Goal: Check status

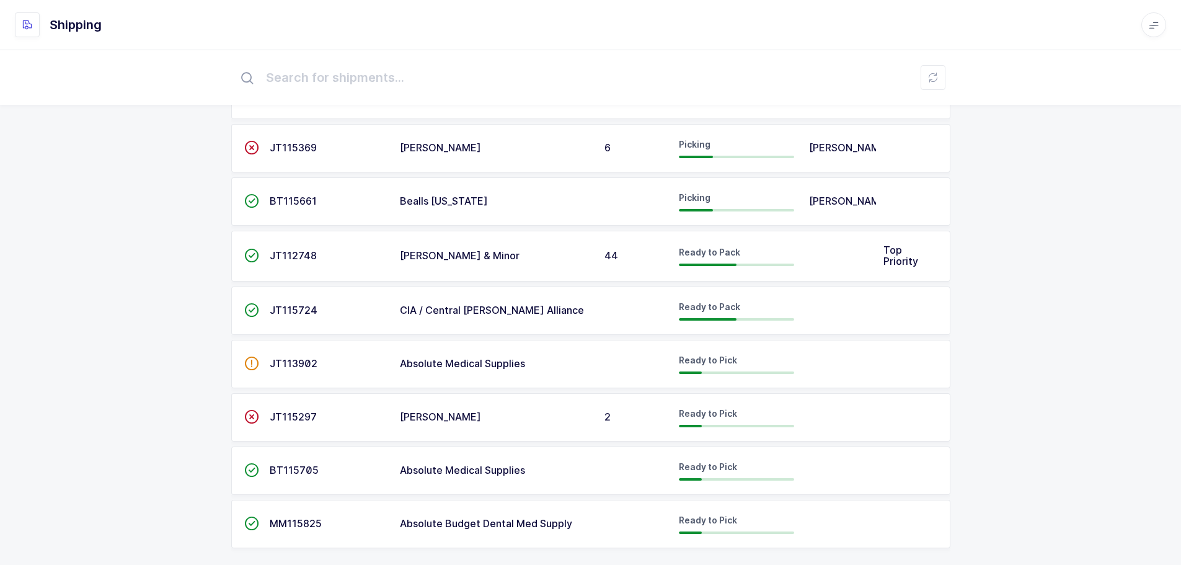
scroll to position [156, 0]
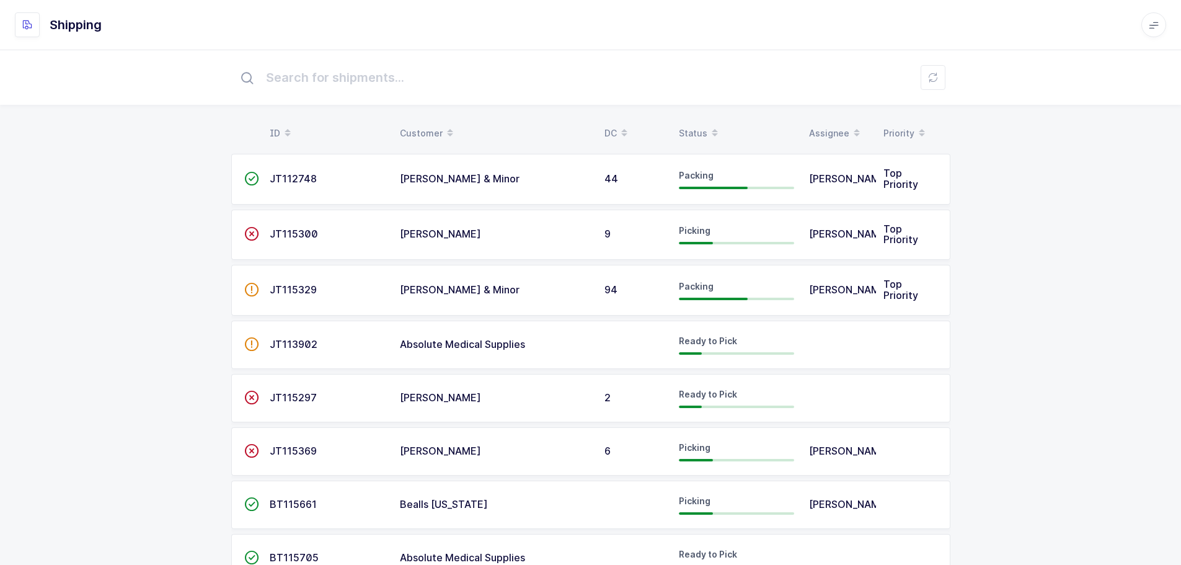
click at [707, 132] on span at bounding box center [714, 133] width 15 height 21
click at [692, 123] on div "Status" at bounding box center [736, 133] width 115 height 21
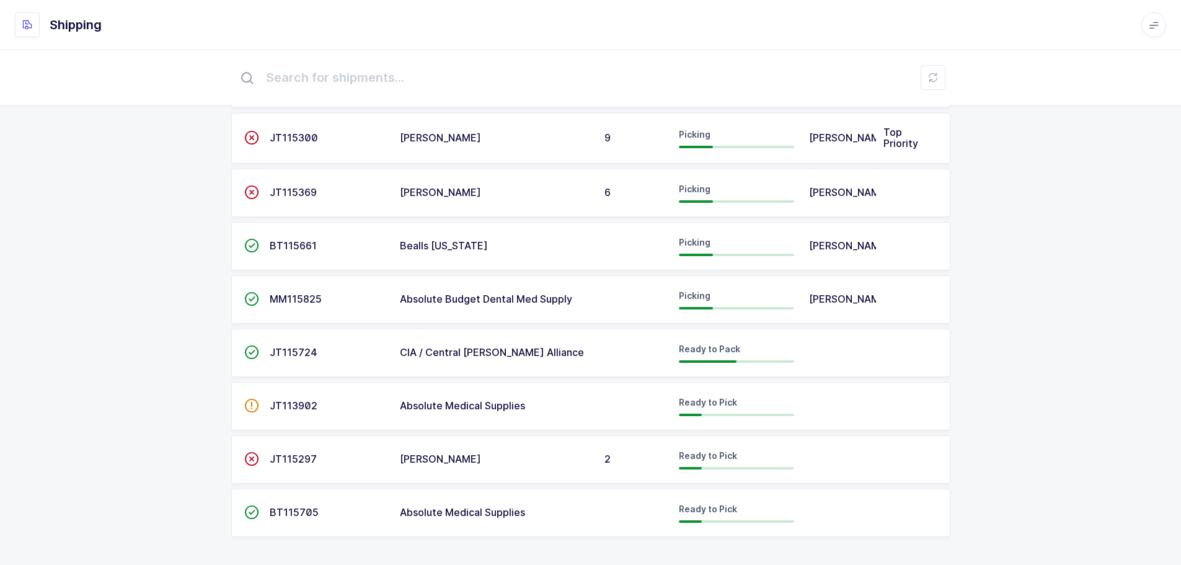
scroll to position [158, 0]
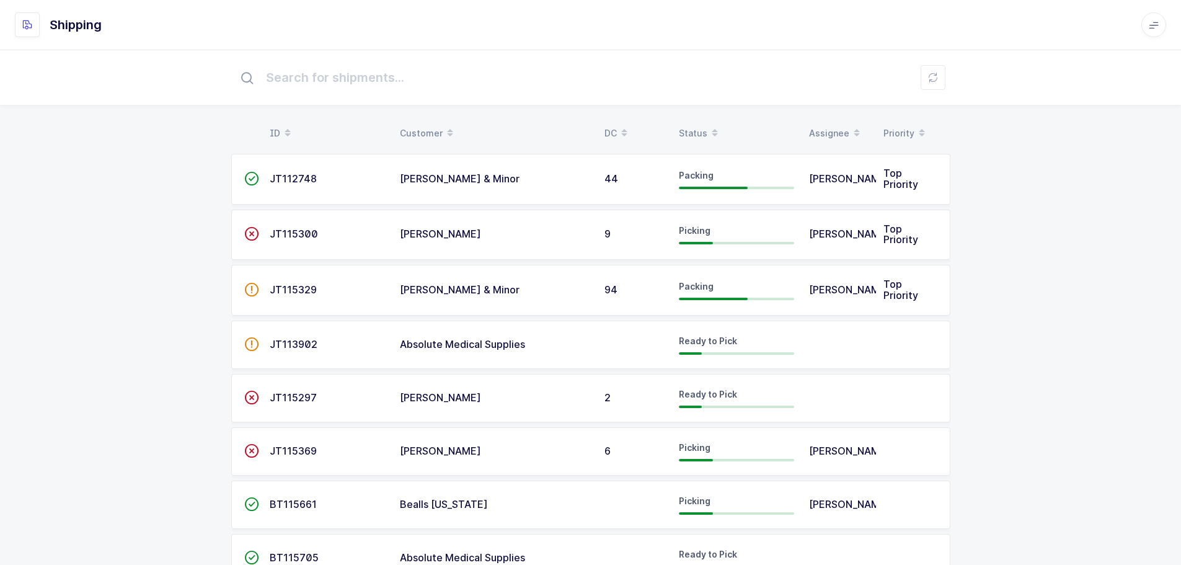
click at [692, 135] on div "Status" at bounding box center [736, 133] width 115 height 21
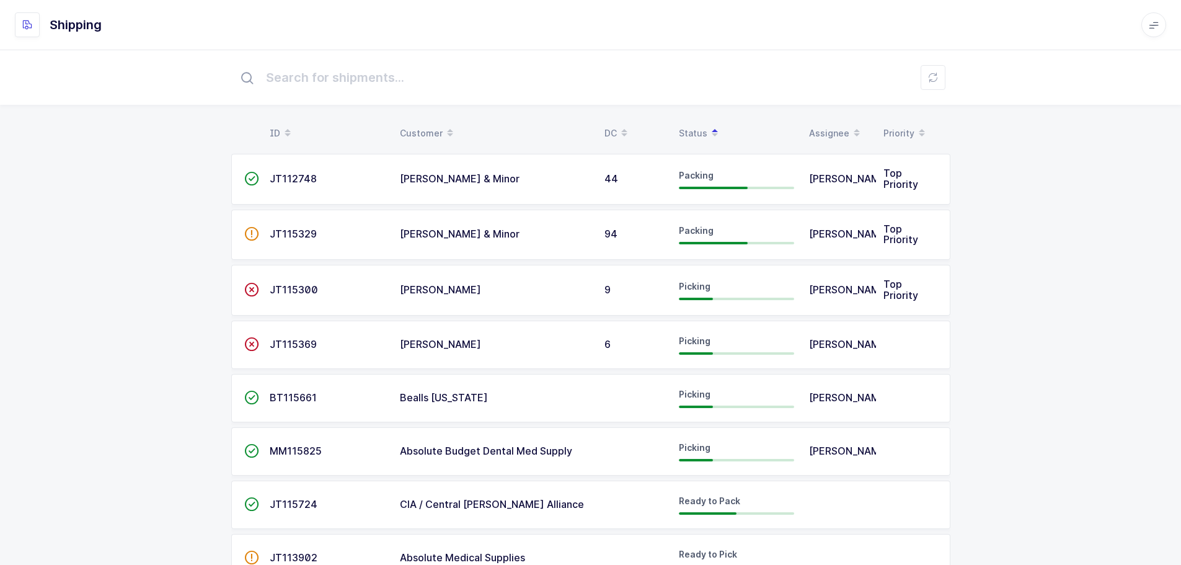
click at [997, 381] on div "ID Customer DC Status Assignee Priority  JT112748 [PERSON_NAME] & Minor 44 Pac…" at bounding box center [590, 384] width 1181 height 669
click at [454, 340] on span "[PERSON_NAME]" at bounding box center [440, 344] width 81 height 12
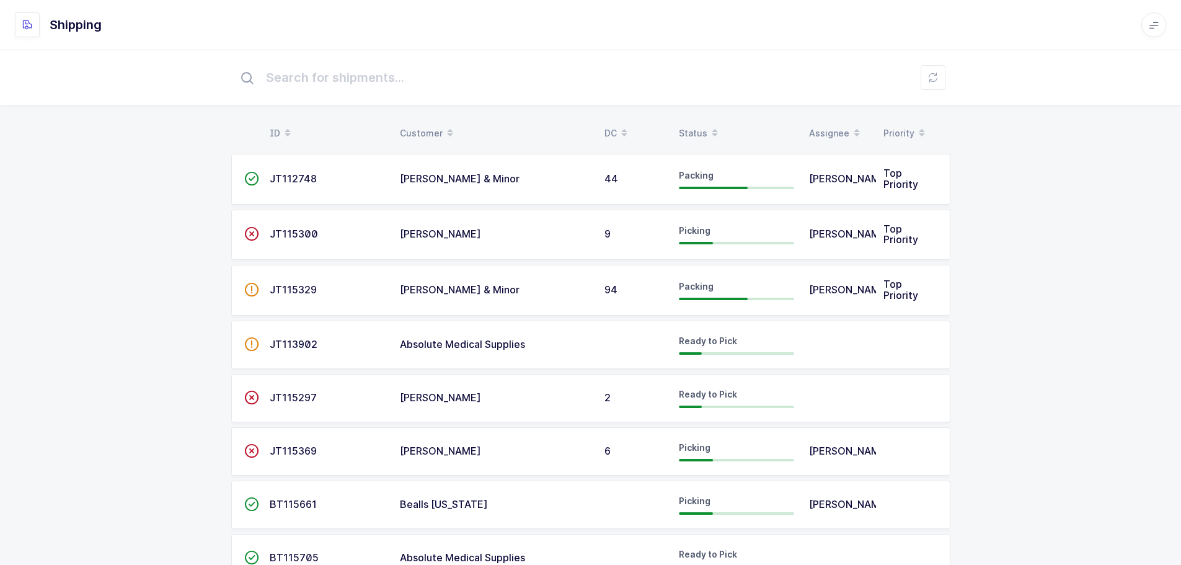
click at [696, 125] on div "Status" at bounding box center [736, 133] width 115 height 21
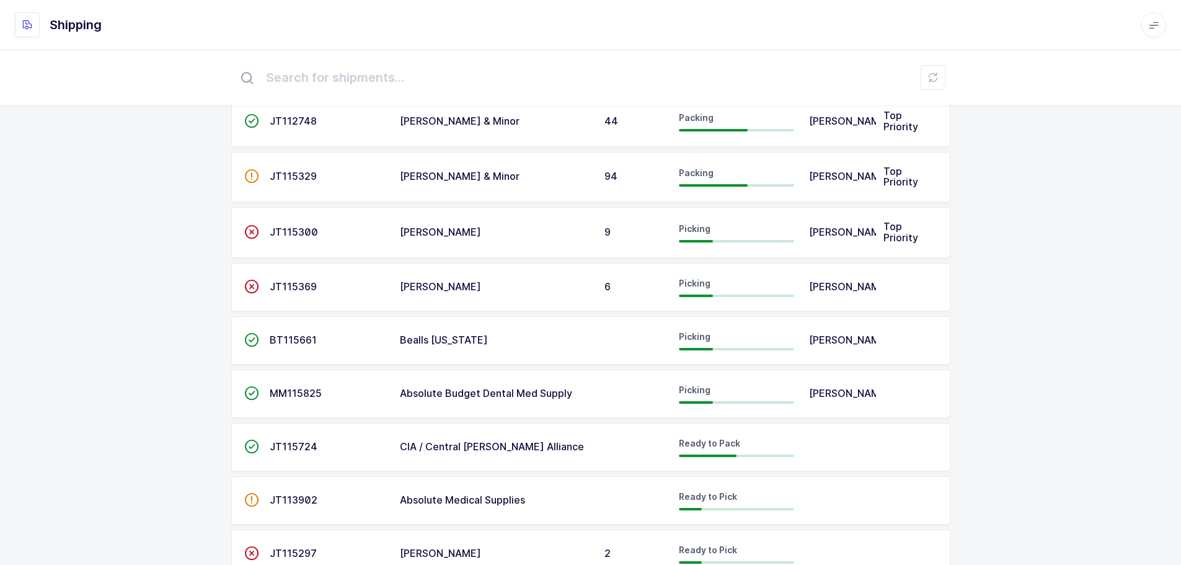
scroll to position [158, 0]
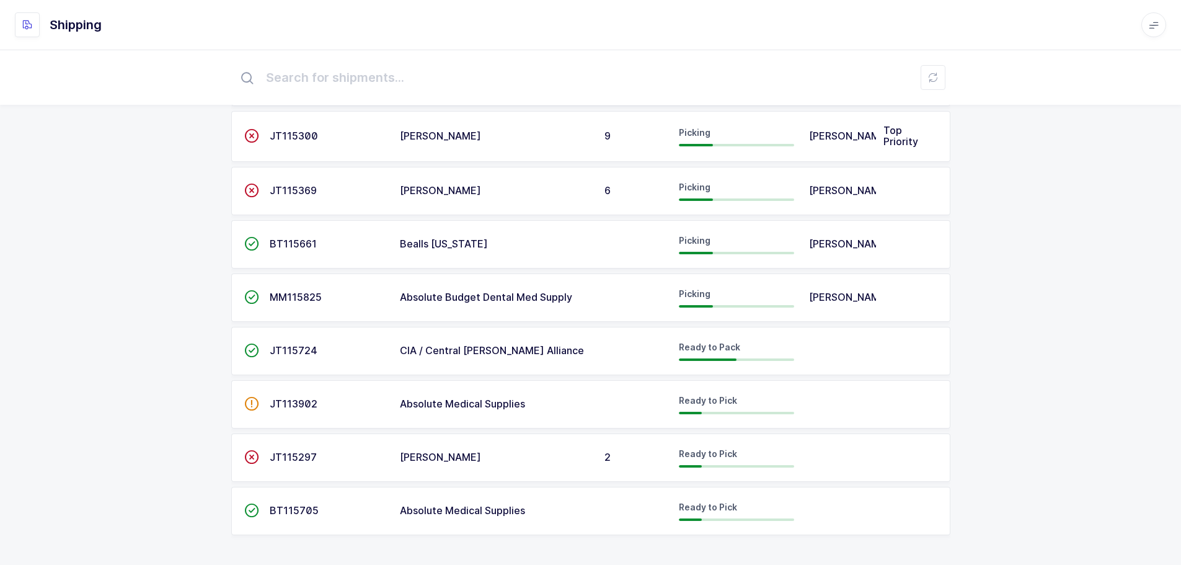
click at [281, 451] on span "JT115297" at bounding box center [293, 457] width 47 height 12
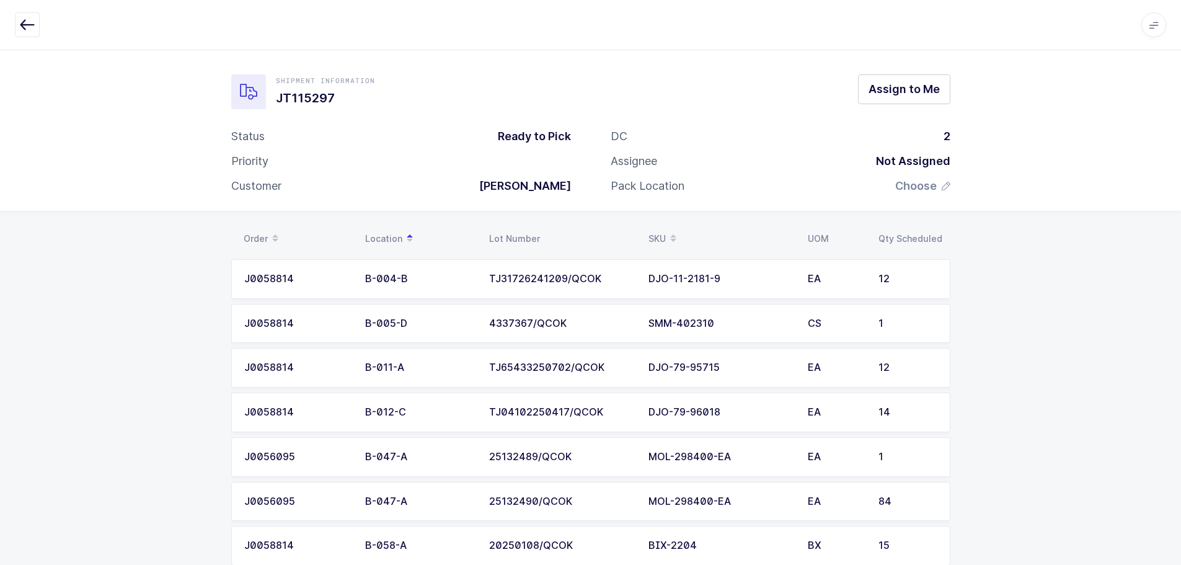
click at [16, 24] on button "button" at bounding box center [27, 24] width 25 height 25
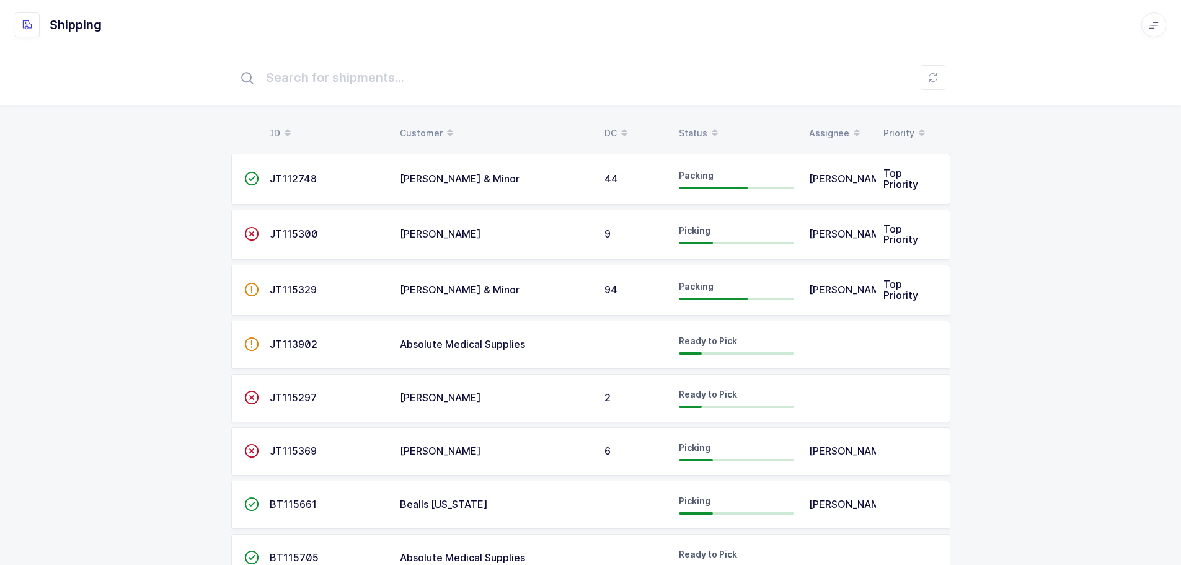
click at [699, 128] on div "Status" at bounding box center [736, 133] width 115 height 21
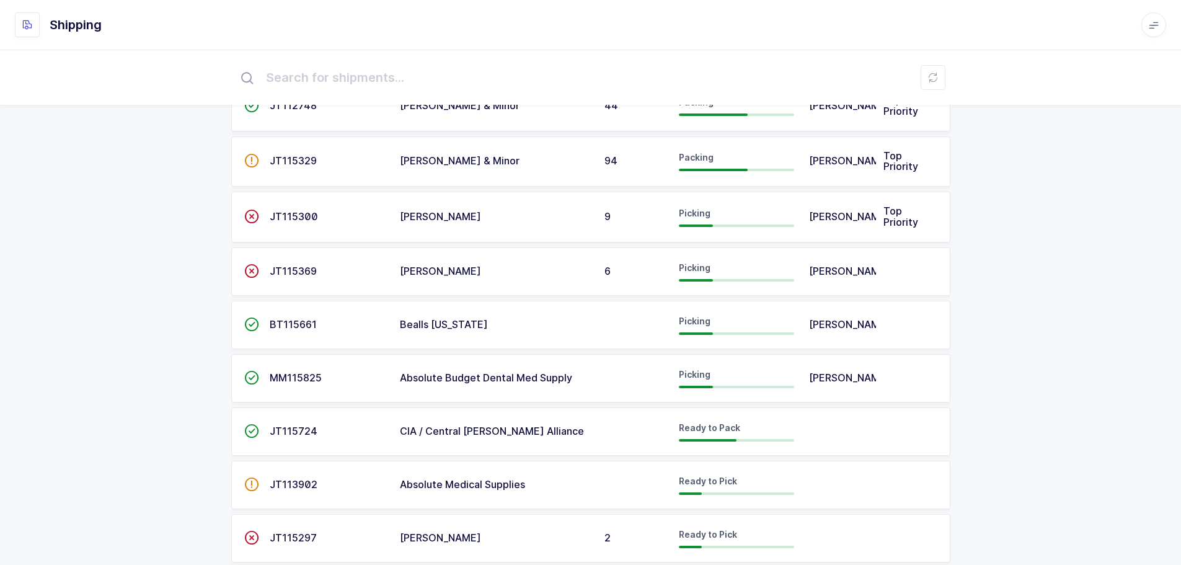
scroll to position [158, 0]
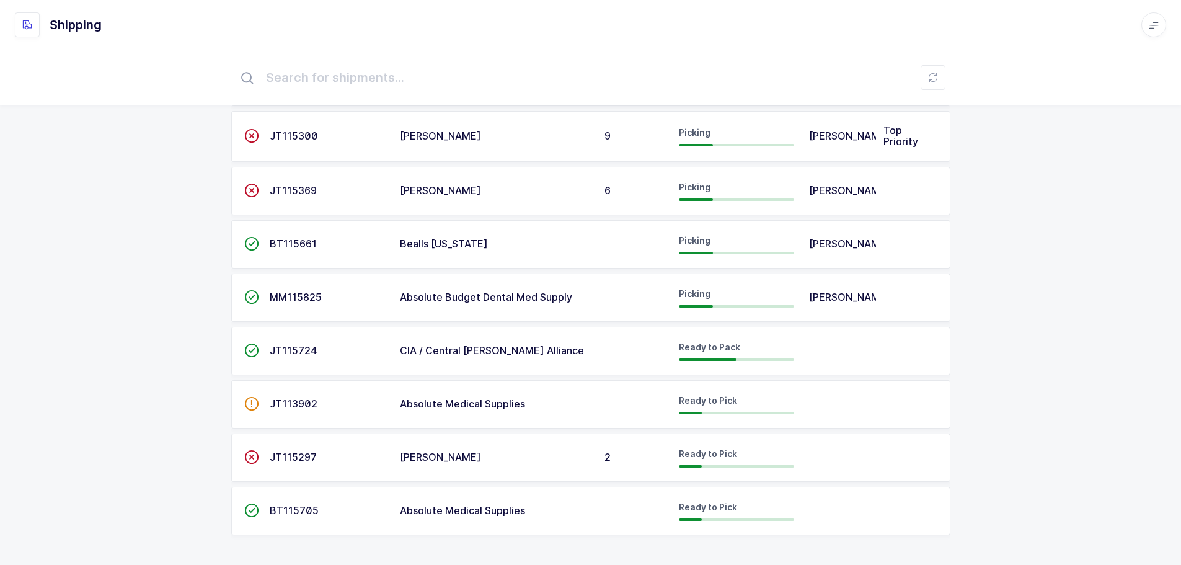
drag, startPoint x: 294, startPoint y: 456, endPoint x: 288, endPoint y: 459, distance: 6.4
click at [290, 457] on span "JT115297" at bounding box center [293, 457] width 47 height 12
click at [288, 459] on span "JT115297" at bounding box center [293, 457] width 47 height 12
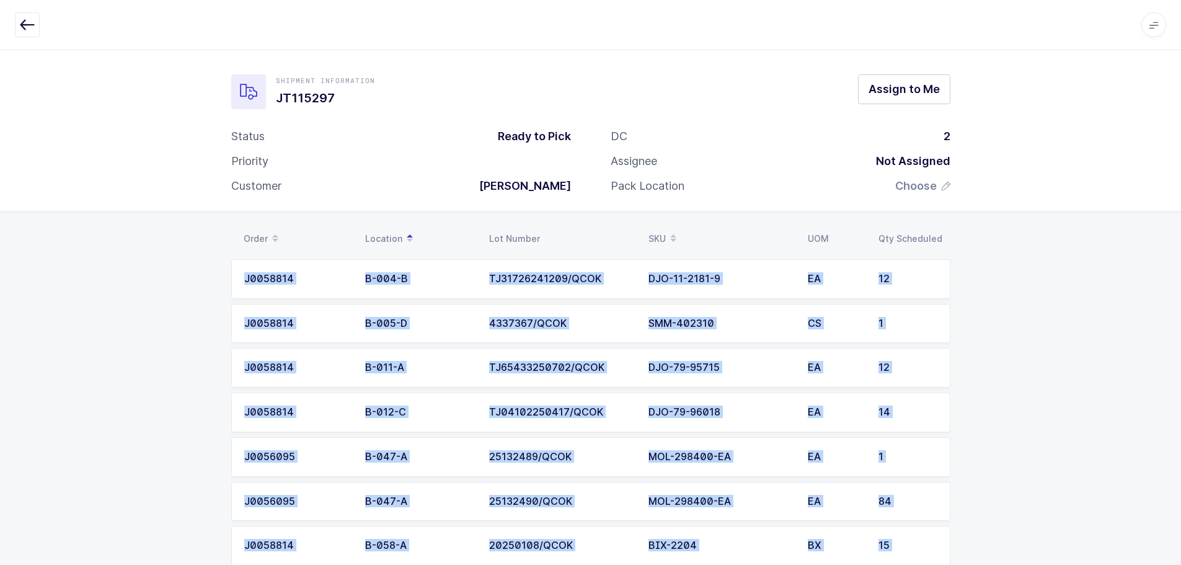
drag, startPoint x: 889, startPoint y: 523, endPoint x: 228, endPoint y: 245, distance: 717.4
copy div "Order Location Lot Number SKU UOM Qty Scheduled J0058814 B-004-B TJ31726241209/…"
